Goal: Transaction & Acquisition: Purchase product/service

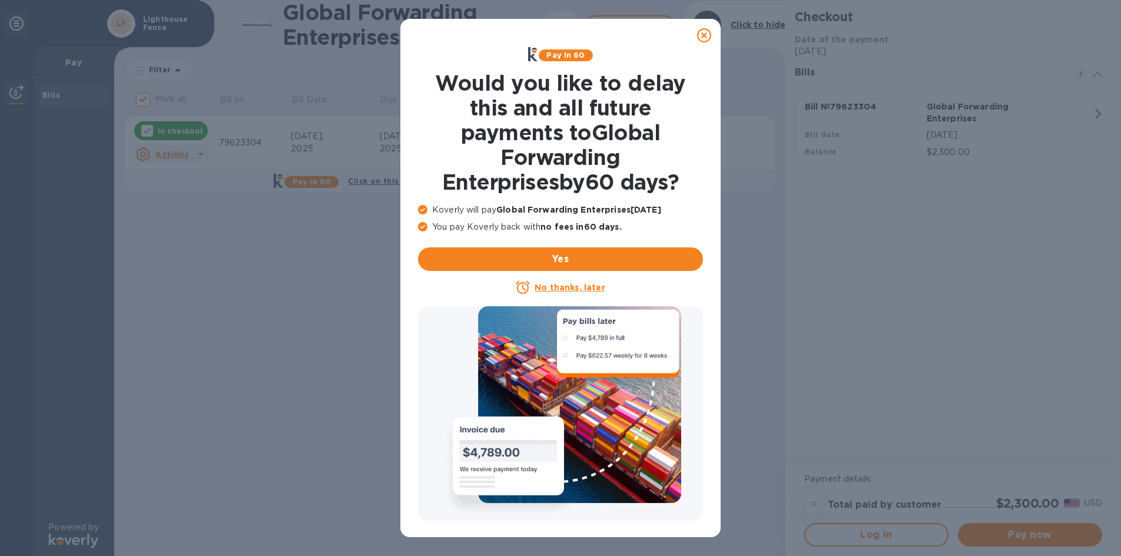
click at [703, 31] on icon at bounding box center [704, 35] width 14 height 14
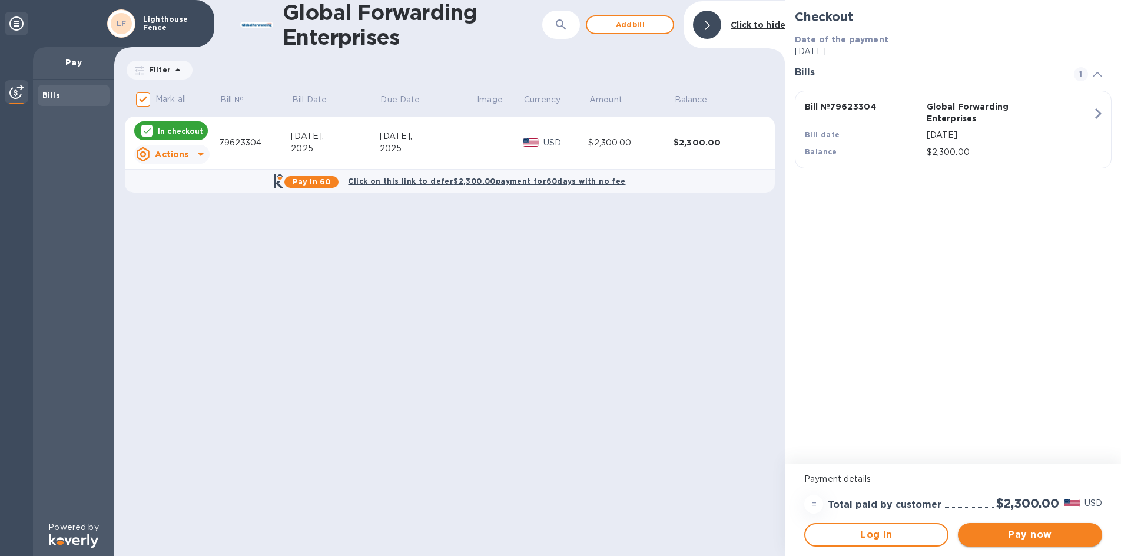
click at [1030, 540] on span "Pay now" at bounding box center [1030, 535] width 125 height 14
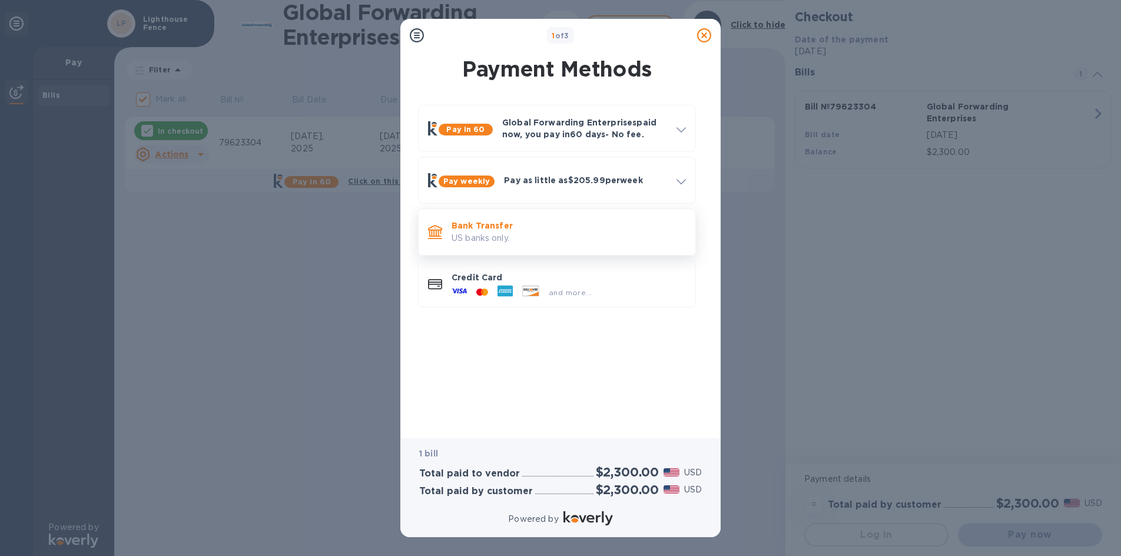
click at [564, 232] on p "US banks only." at bounding box center [569, 238] width 234 height 12
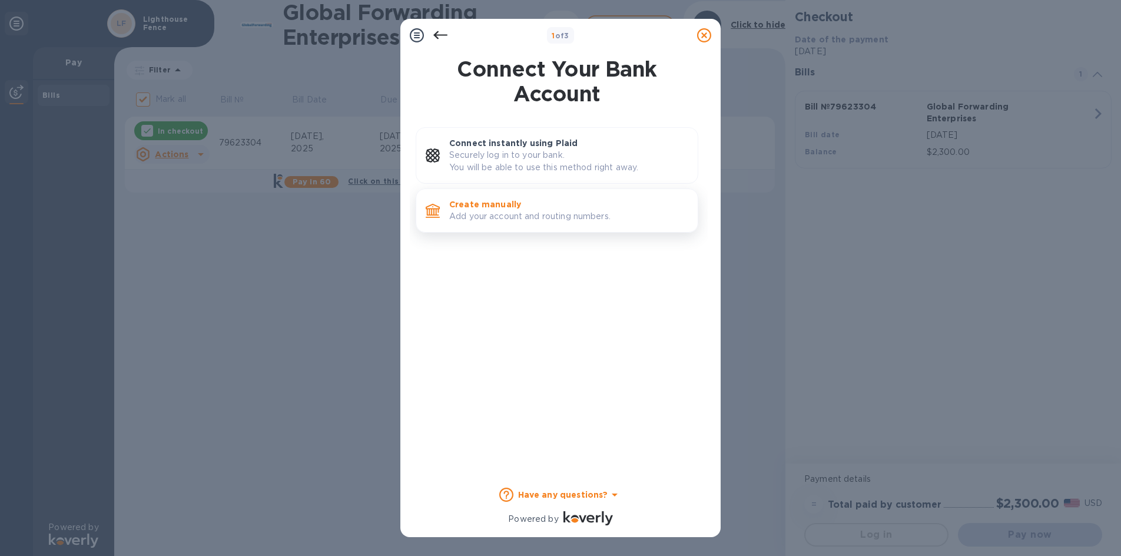
click at [589, 206] on p "Create manually" at bounding box center [568, 204] width 239 height 12
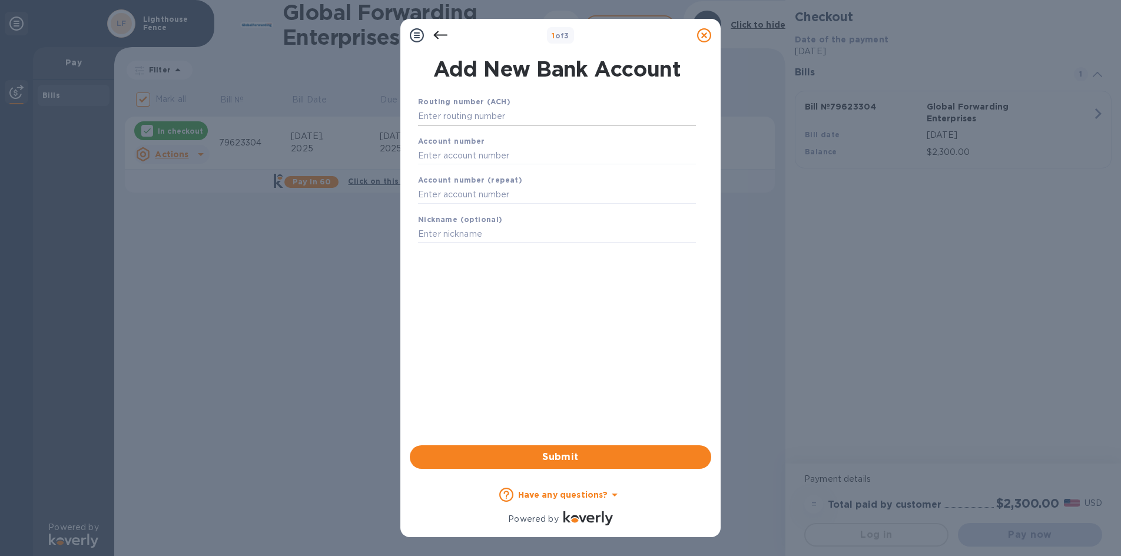
click at [512, 125] on input "text" at bounding box center [557, 117] width 278 height 18
paste input "3251 1990 5632"
type input "3251 1990 5632"
click at [455, 193] on input "text" at bounding box center [557, 195] width 278 height 18
paste input "121000358"
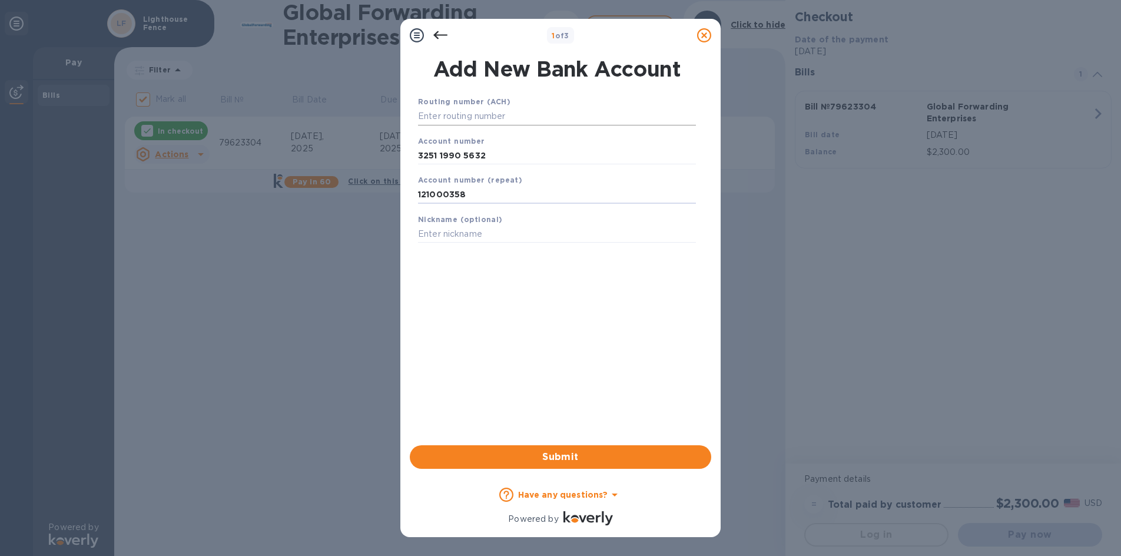
type input "121000358"
click at [441, 110] on input "text" at bounding box center [557, 117] width 278 height 18
drag, startPoint x: 462, startPoint y: 194, endPoint x: 418, endPoint y: 198, distance: 45.0
click at [418, 198] on div "Account number (repeat) 121000358" at bounding box center [556, 188] width 287 height 39
click at [442, 115] on input "text" at bounding box center [557, 117] width 278 height 18
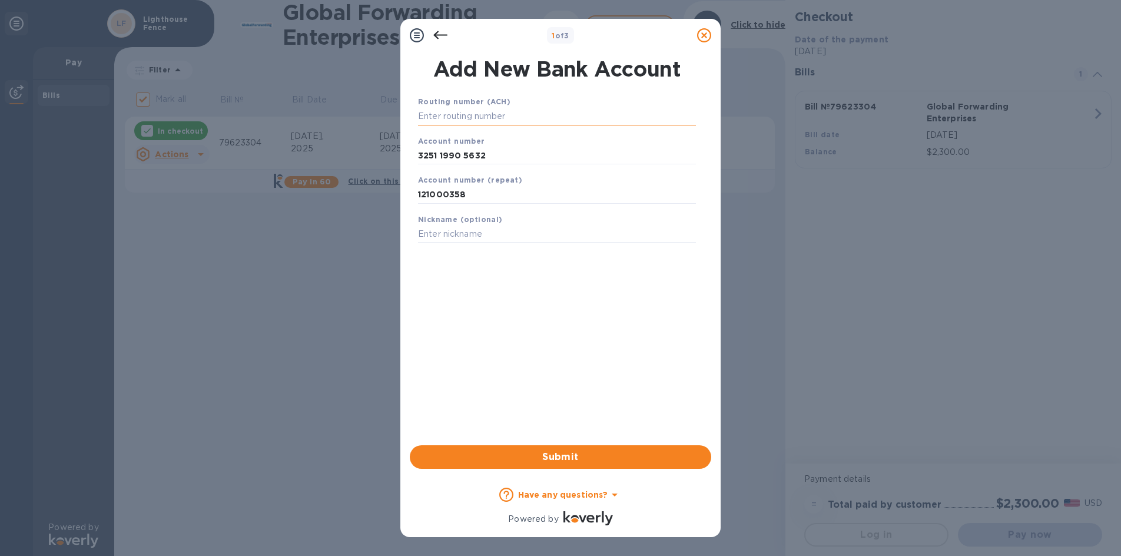
paste input "121000358"
type input "121000358"
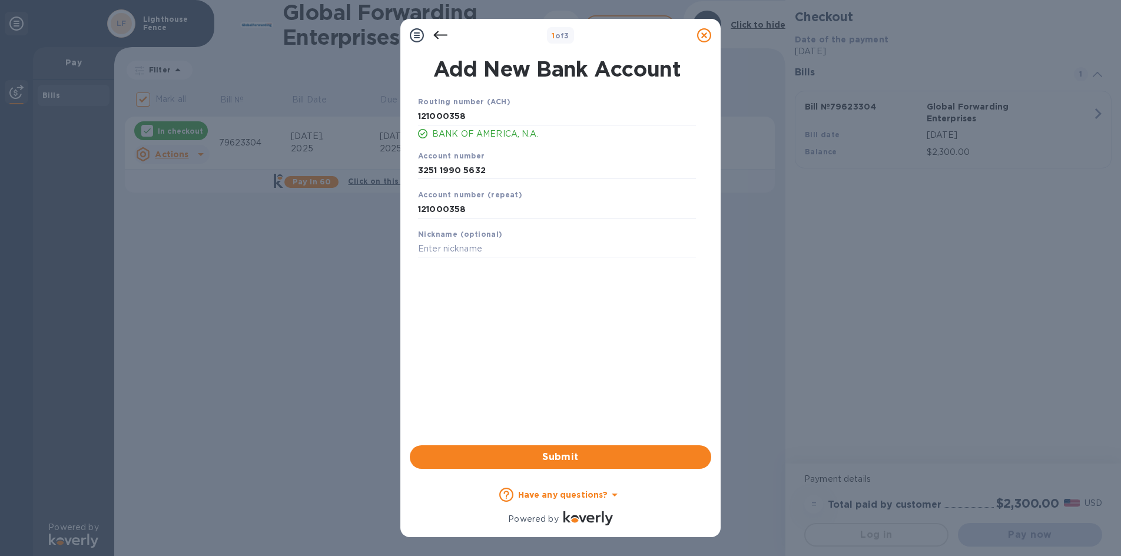
click at [495, 196] on b "Account number (repeat)" at bounding box center [470, 194] width 104 height 9
click at [477, 203] on input "121000358" at bounding box center [557, 210] width 278 height 18
type input "1"
drag, startPoint x: 495, startPoint y: 175, endPoint x: 422, endPoint y: 166, distance: 73.6
click at [422, 166] on input "3251 1990 5632" at bounding box center [557, 170] width 278 height 18
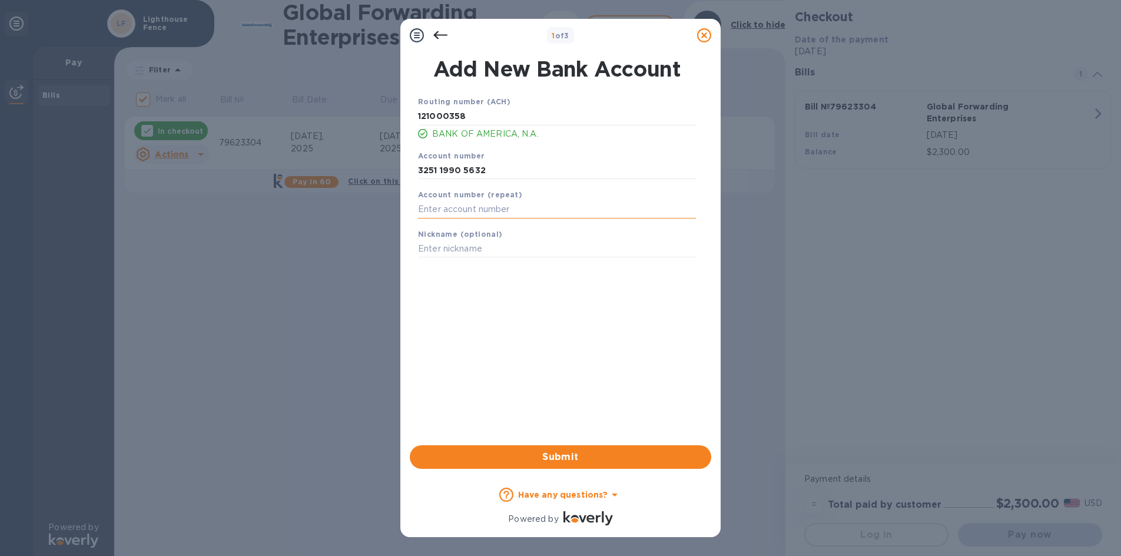
click at [445, 213] on input "text" at bounding box center [557, 210] width 278 height 18
paste input "3251 1990 5632"
type input "3251 1990 5632"
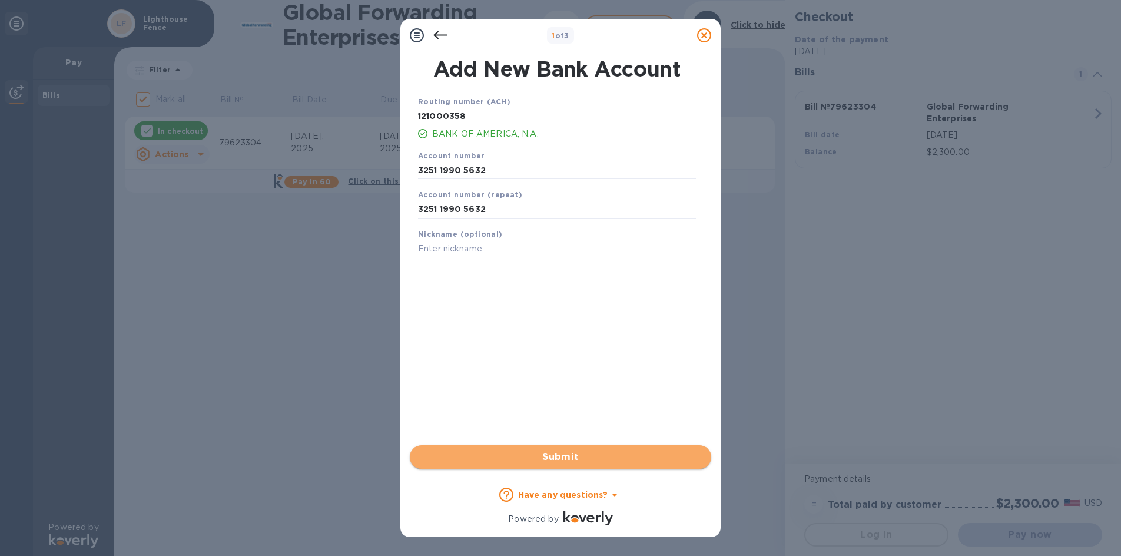
click at [598, 464] on span "Submit" at bounding box center [560, 457] width 283 height 14
